Goal: Browse casually

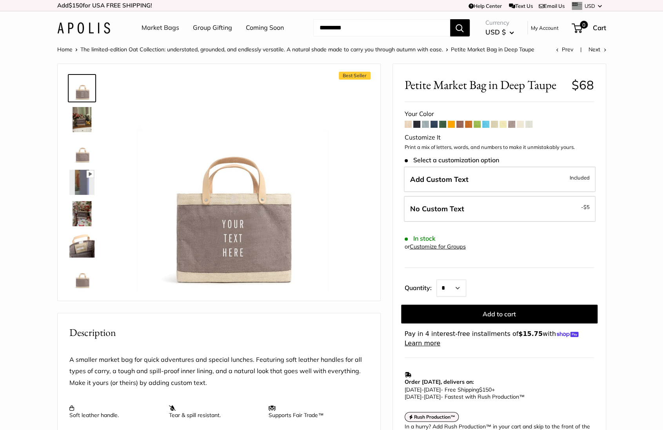
click at [84, 27] on img at bounding box center [83, 27] width 53 height 11
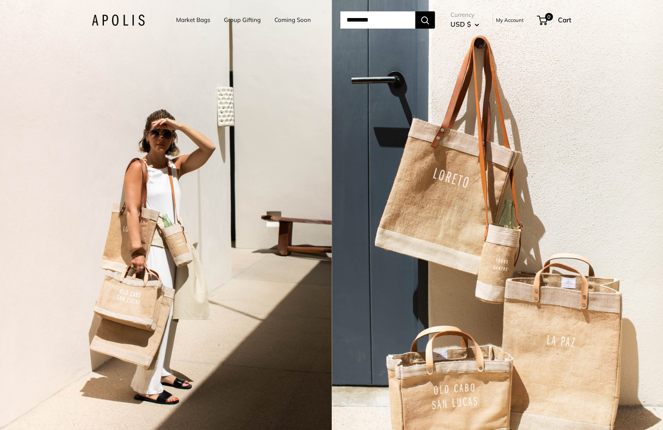
click at [128, 161] on div "2 / 5" at bounding box center [166, 215] width 332 height 430
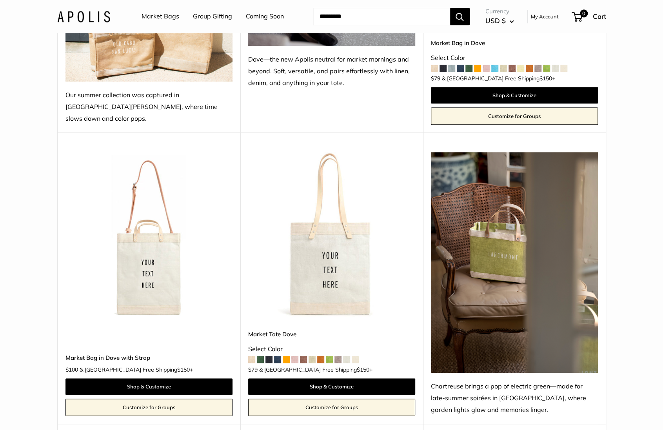
scroll to position [2574, 0]
